Goal: Task Accomplishment & Management: Manage account settings

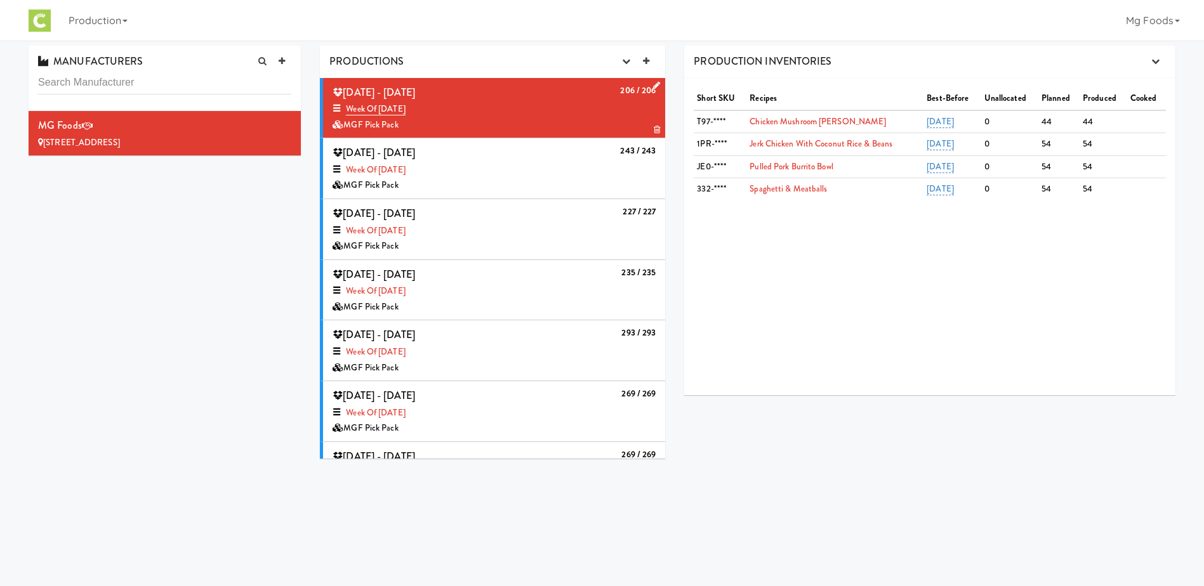
click at [653, 82] on icon at bounding box center [656, 85] width 7 height 8
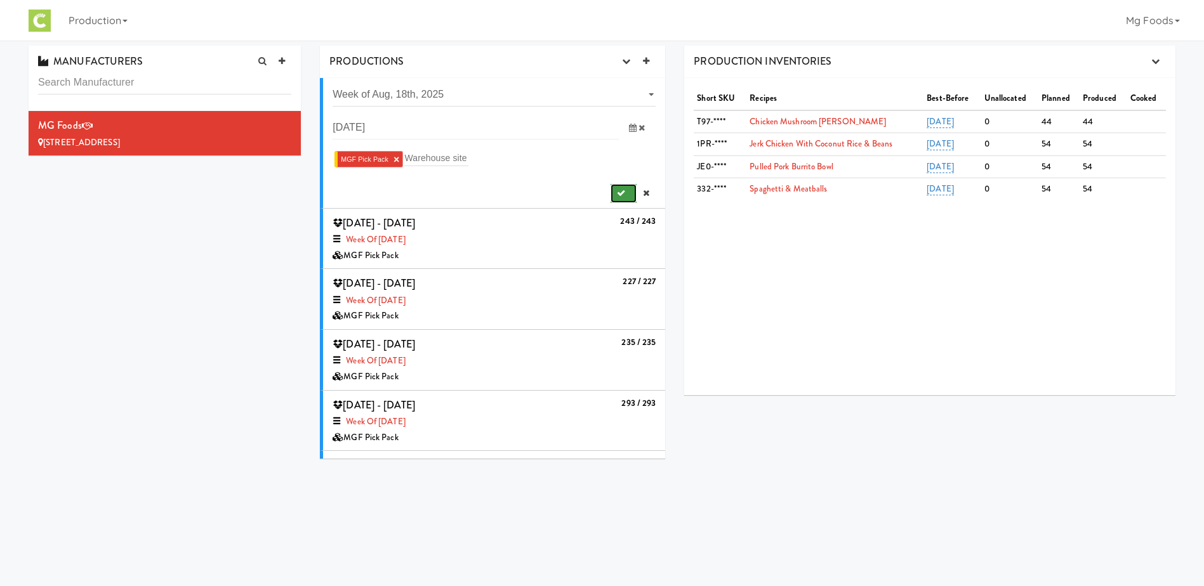
click at [617, 189] on icon "submit" at bounding box center [621, 193] width 8 height 8
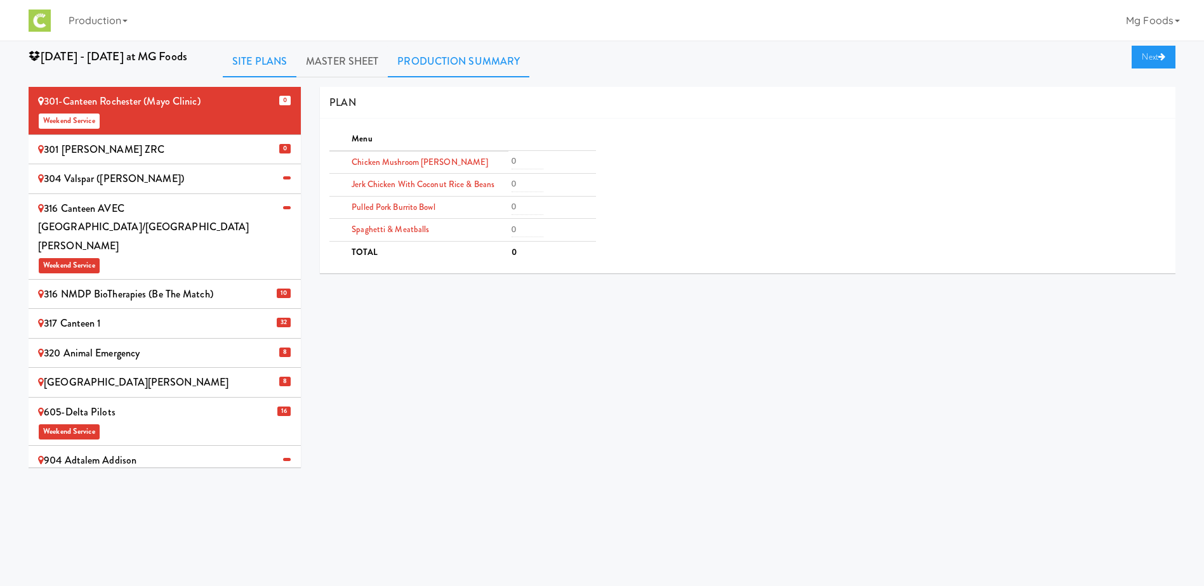
click at [449, 51] on link "Production Summary" at bounding box center [459, 62] width 142 height 32
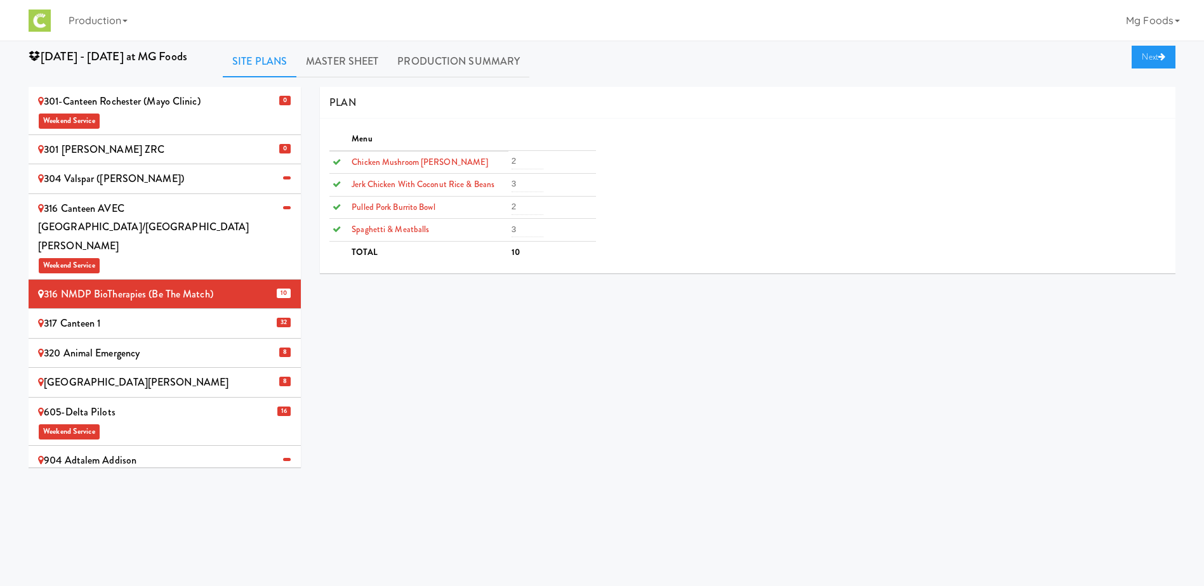
scroll to position [763, 0]
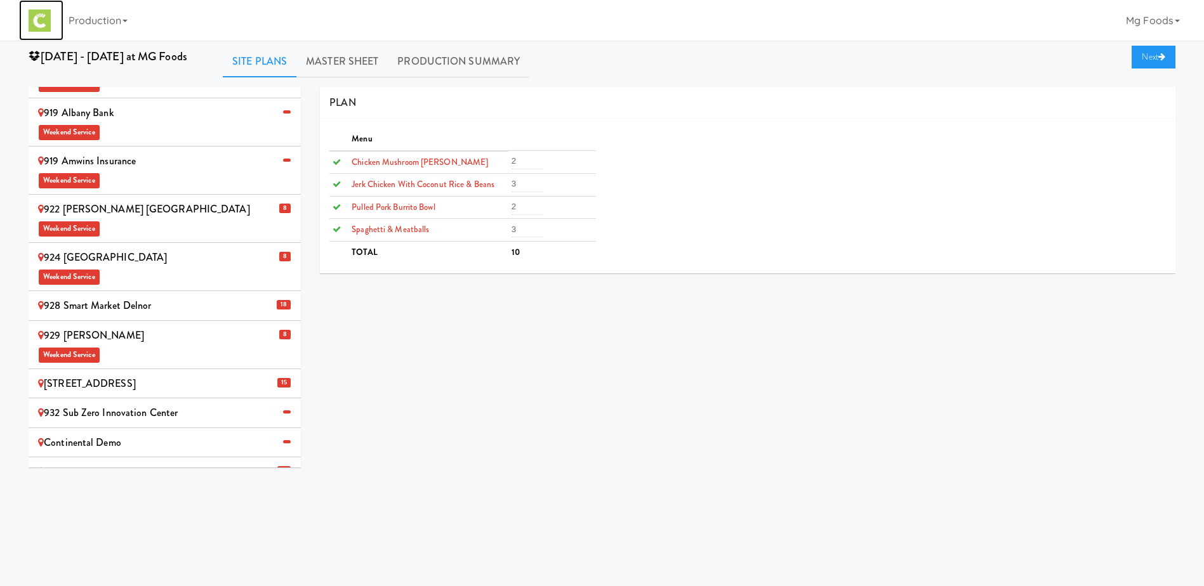
click at [42, 20] on img at bounding box center [40, 21] width 22 height 22
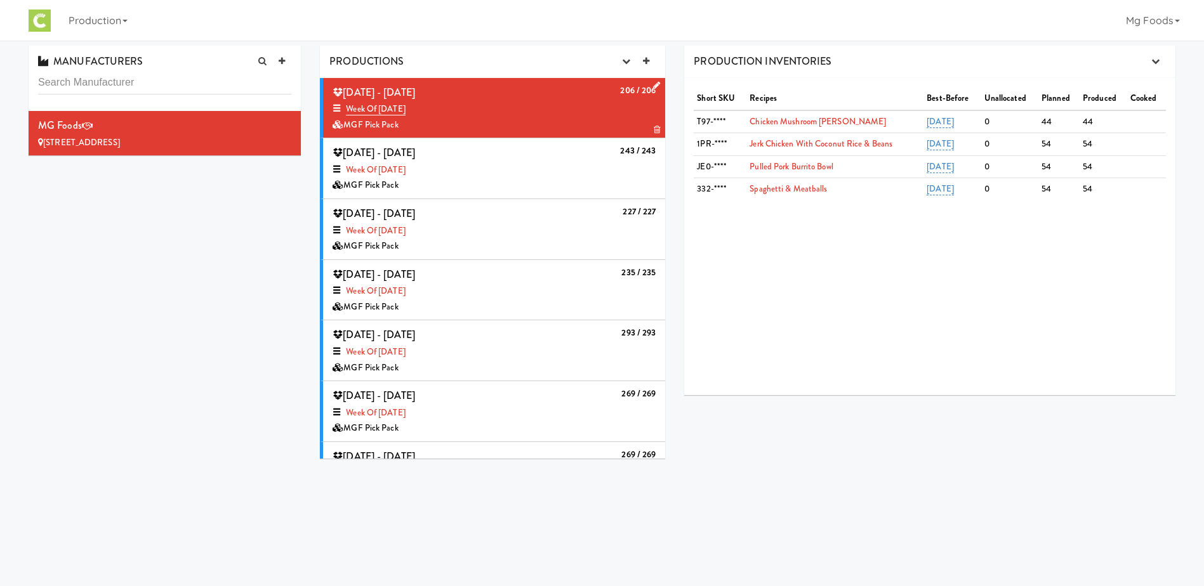
click at [653, 84] on icon at bounding box center [656, 85] width 7 height 8
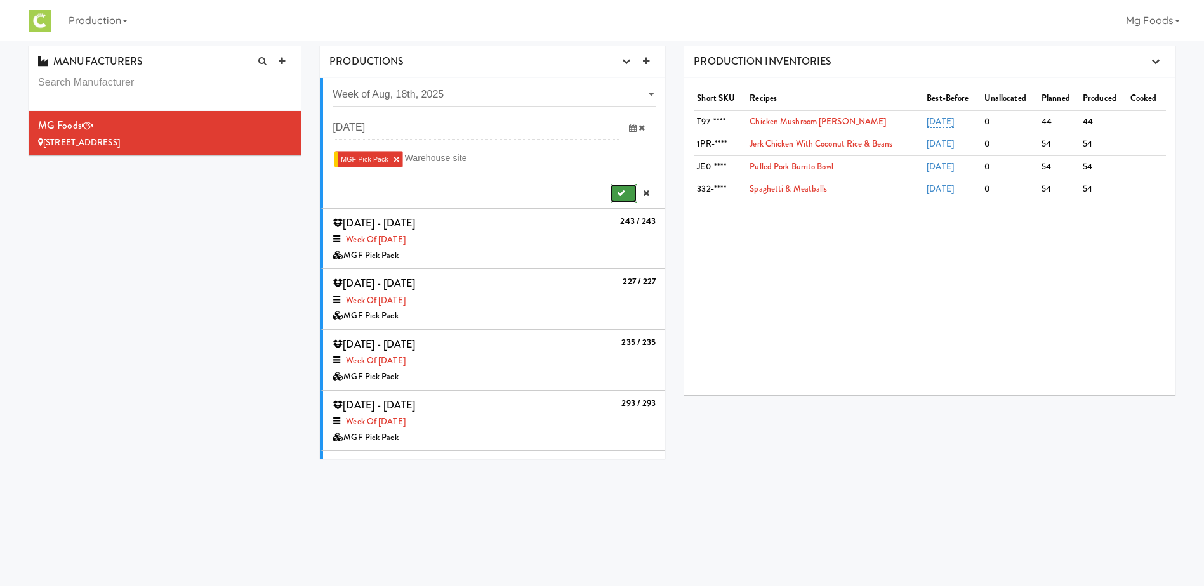
click at [617, 193] on icon "submit" at bounding box center [621, 193] width 8 height 8
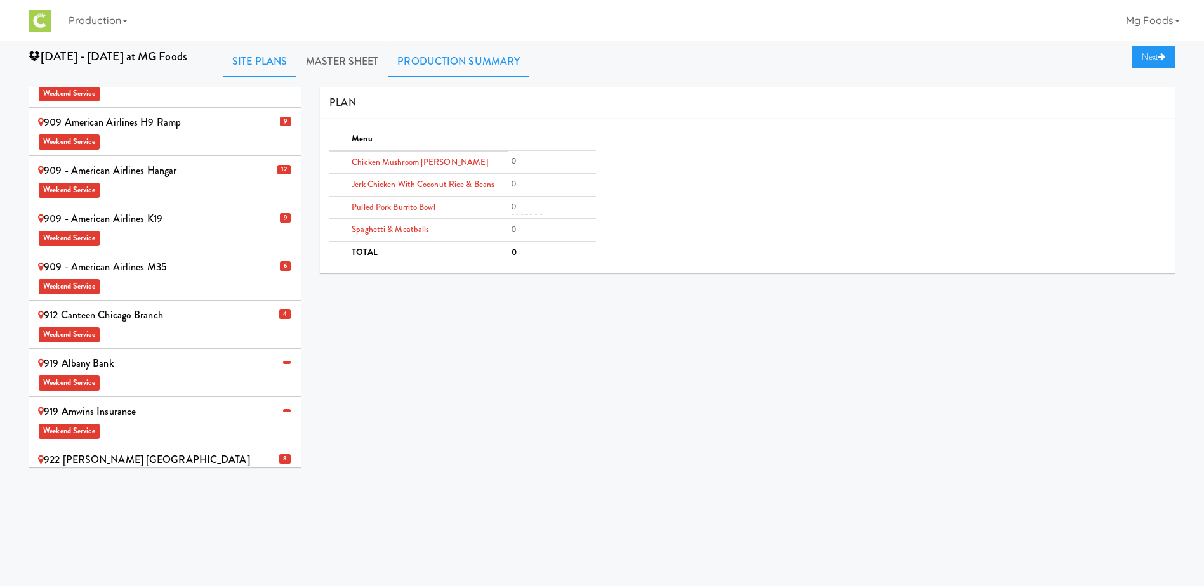
scroll to position [508, 0]
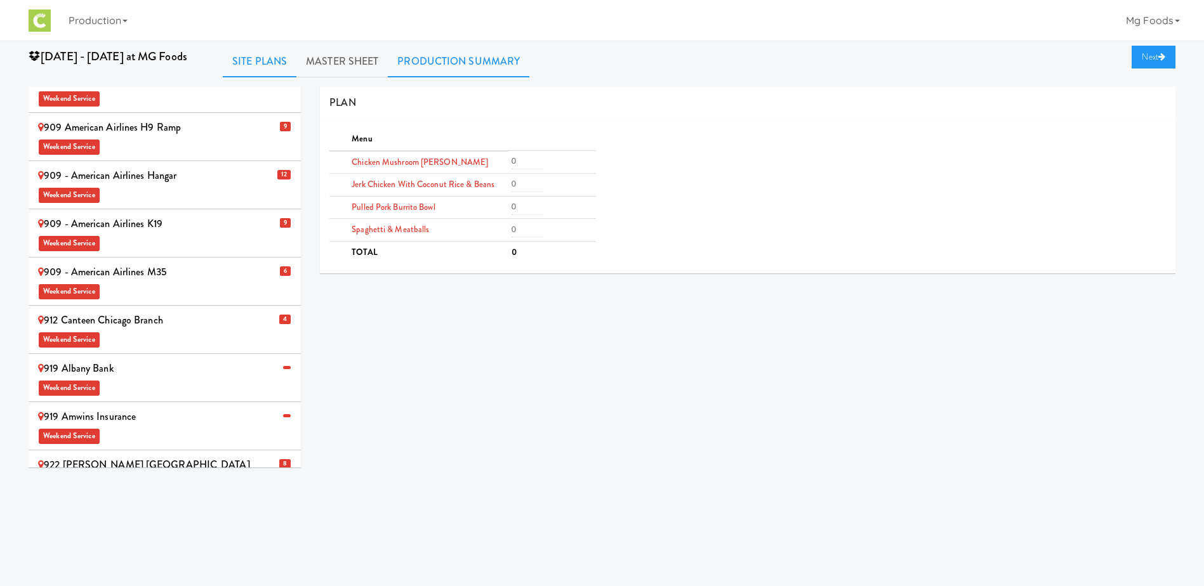
click at [467, 63] on link "Production Summary" at bounding box center [459, 62] width 142 height 32
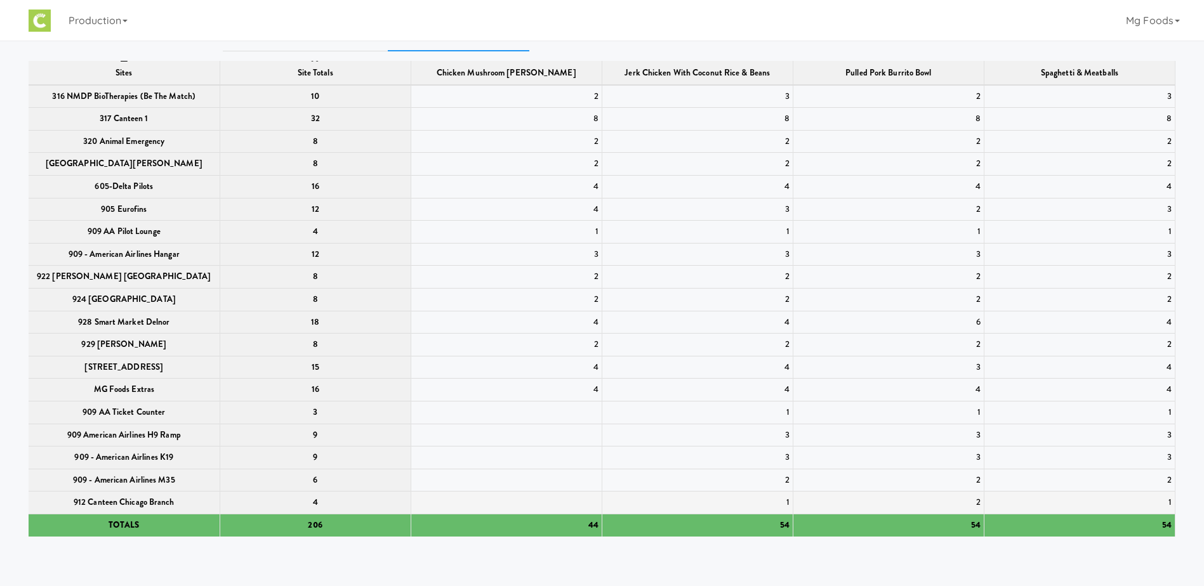
scroll to position [41, 0]
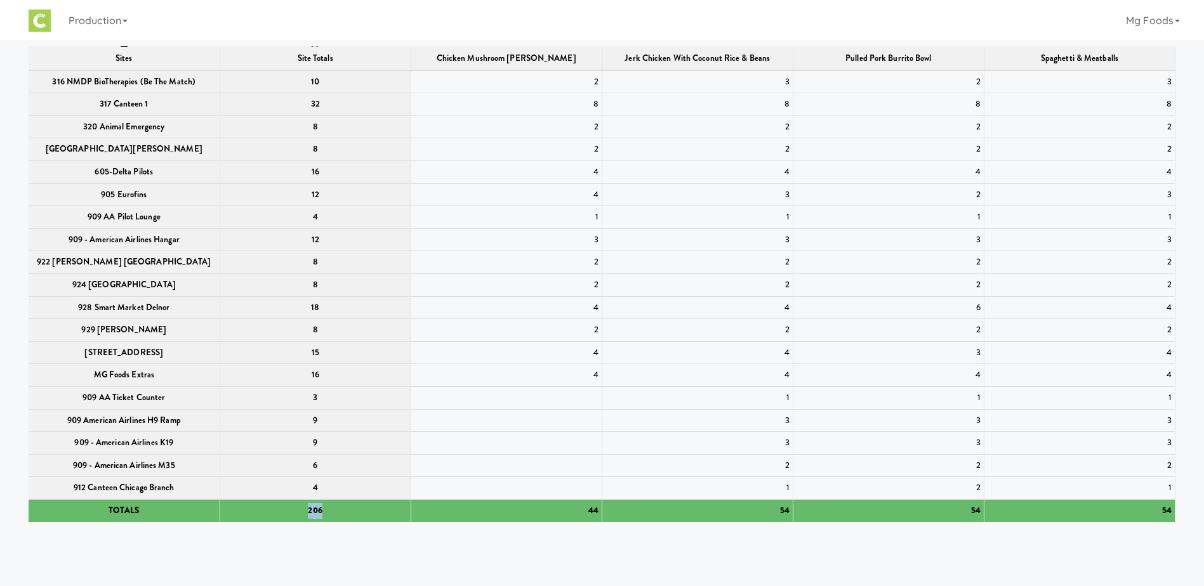
drag, startPoint x: 304, startPoint y: 510, endPoint x: 320, endPoint y: 511, distance: 16.5
click at [320, 511] on th "206" at bounding box center [315, 510] width 191 height 22
click at [322, 510] on th "206" at bounding box center [315, 510] width 191 height 22
